Goal: Information Seeking & Learning: Find specific fact

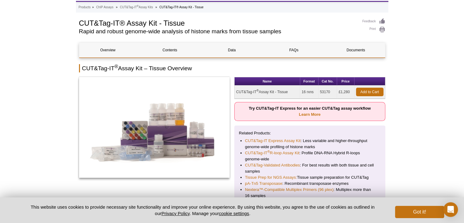
scroll to position [27, 0]
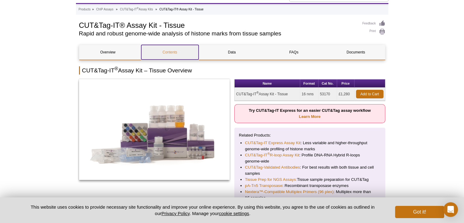
click at [189, 50] on link "Contents" at bounding box center [169, 52] width 57 height 15
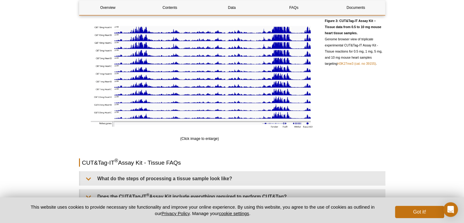
scroll to position [44, 0]
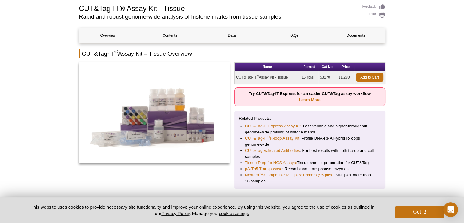
scroll to position [27, 0]
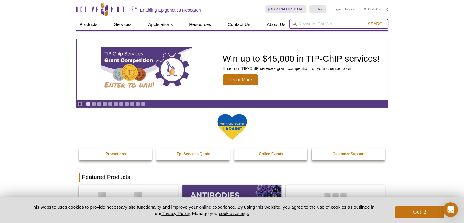
click at [311, 23] on input "search" at bounding box center [338, 24] width 99 height 10
type input "53176"
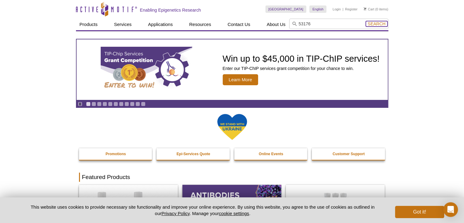
click at [380, 24] on span "Search" at bounding box center [377, 23] width 18 height 5
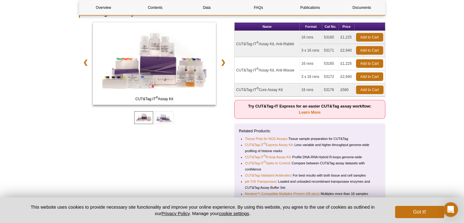
scroll to position [96, 0]
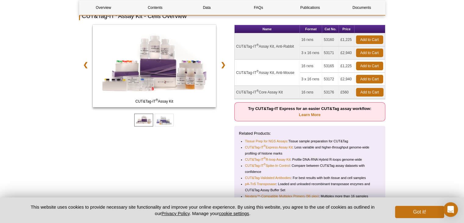
drag, startPoint x: 468, startPoint y: 19, endPoint x: 469, endPoint y: 28, distance: 9.2
